Goal: Task Accomplishment & Management: Manage account settings

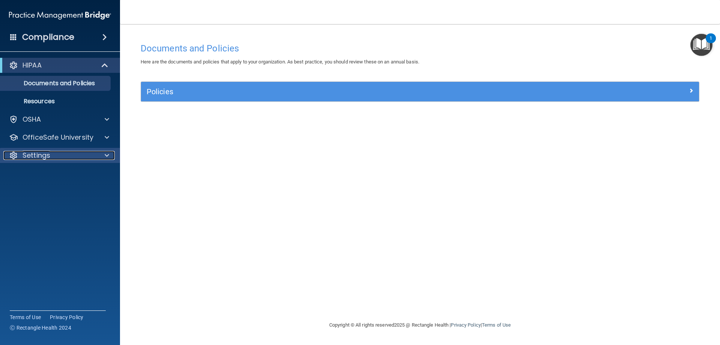
click at [29, 155] on p "Settings" at bounding box center [37, 155] width 28 height 9
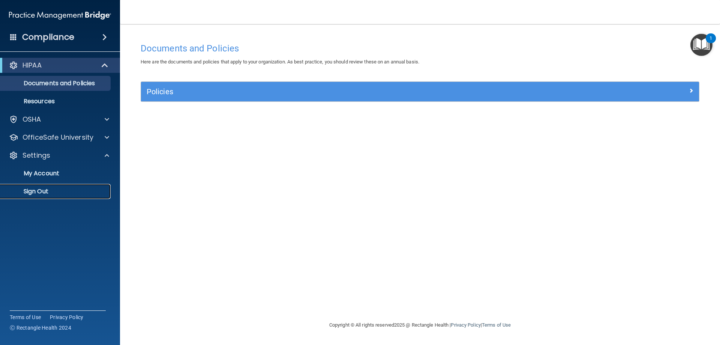
click at [47, 191] on p "Sign Out" at bounding box center [56, 192] width 102 height 8
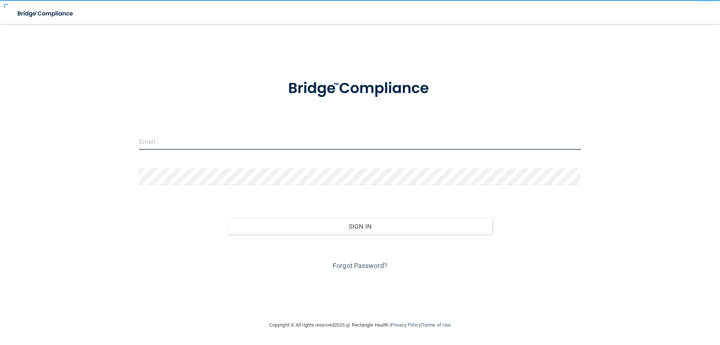
type input "[EMAIL_ADDRESS][DOMAIN_NAME]"
